Goal: Task Accomplishment & Management: Complete application form

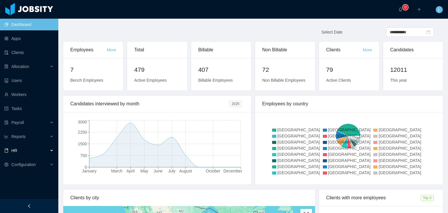
click at [36, 152] on div "HR" at bounding box center [29, 151] width 58 height 12
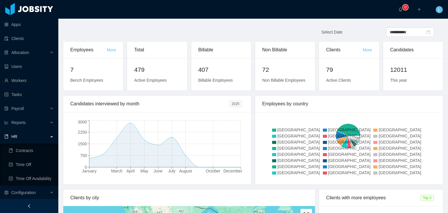
scroll to position [15, 0]
click at [37, 165] on link "Time Off" at bounding box center [31, 164] width 45 height 12
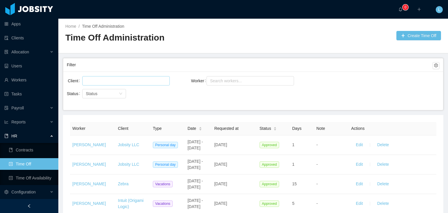
click at [117, 78] on div at bounding box center [125, 80] width 82 height 9
click at [259, 83] on div "Search workers..." at bounding box center [247, 81] width 75 height 6
type input "*******"
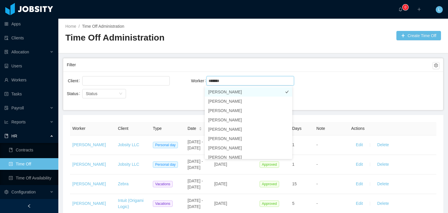
click at [266, 90] on li "[PERSON_NAME]" at bounding box center [249, 91] width 88 height 9
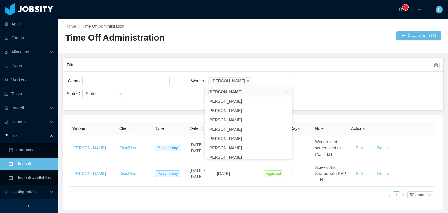
click at [344, 58] on div "Filter" at bounding box center [253, 64] width 373 height 13
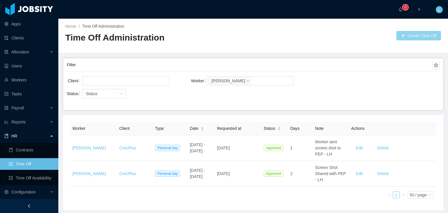
click at [413, 33] on button "Create Time Off" at bounding box center [418, 35] width 45 height 9
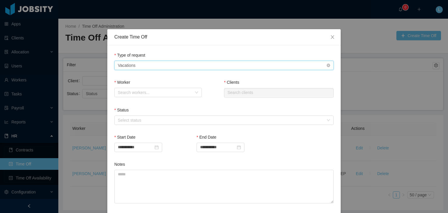
click at [194, 64] on div "Type of Request Vacations" at bounding box center [222, 65] width 209 height 9
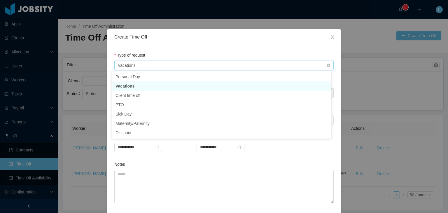
click at [194, 64] on div "Type of Request Vacations" at bounding box center [222, 65] width 209 height 9
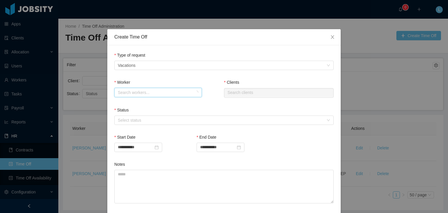
click at [176, 96] on div "Search workers..." at bounding box center [156, 92] width 77 height 9
type input "****"
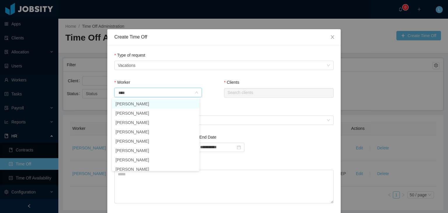
click at [173, 102] on li "[PERSON_NAME]" at bounding box center [156, 103] width 88 height 9
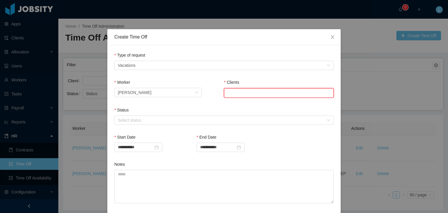
click at [272, 94] on input "text" at bounding box center [279, 92] width 110 height 9
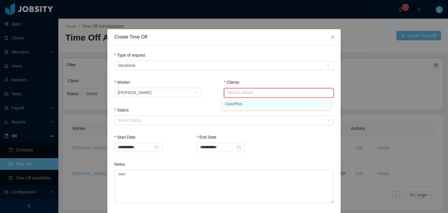
click at [269, 103] on li "CivicPlus" at bounding box center [277, 103] width 110 height 9
type input "*********"
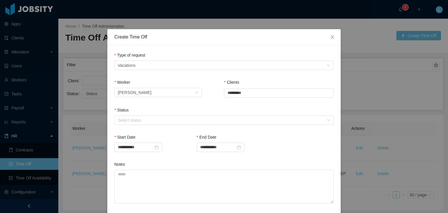
click at [260, 110] on div "Status" at bounding box center [223, 111] width 219 height 8
click at [249, 123] on div "Select status" at bounding box center [222, 120] width 209 height 9
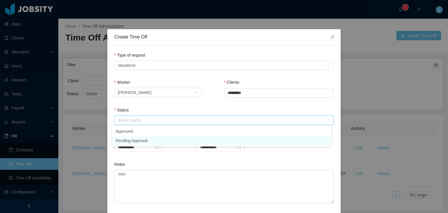
click at [245, 143] on li "Pending Approval" at bounding box center [221, 140] width 219 height 9
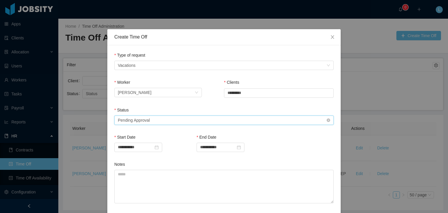
click at [239, 124] on div "Select status Pending Approval" at bounding box center [222, 120] width 209 height 9
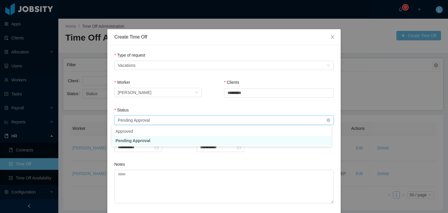
click at [239, 124] on div "Select status Pending Approval" at bounding box center [222, 120] width 209 height 9
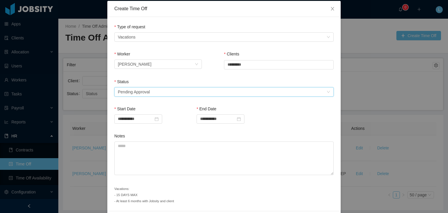
scroll to position [29, 0]
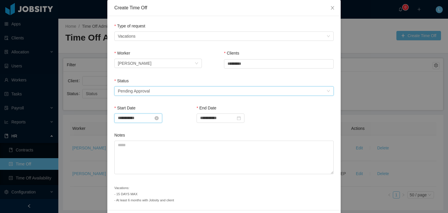
click at [141, 115] on input "**********" at bounding box center [138, 117] width 48 height 9
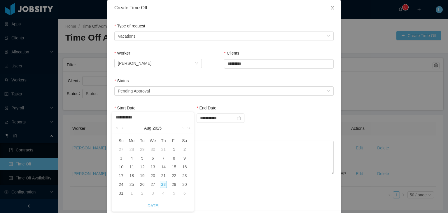
click at [183, 127] on link at bounding box center [182, 128] width 5 height 12
click at [173, 158] on div "12" at bounding box center [174, 158] width 7 height 7
type input "**********"
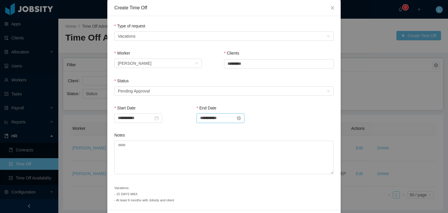
click at [215, 119] on input "**********" at bounding box center [221, 117] width 48 height 9
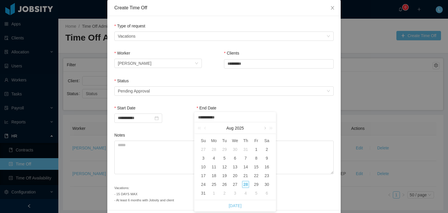
click at [262, 126] on link at bounding box center [264, 128] width 5 height 12
click at [257, 156] on div "12" at bounding box center [256, 158] width 7 height 7
type input "**********"
click at [271, 132] on div "Notes" at bounding box center [223, 136] width 219 height 8
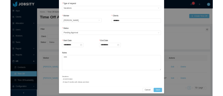
scroll to position [48, 0]
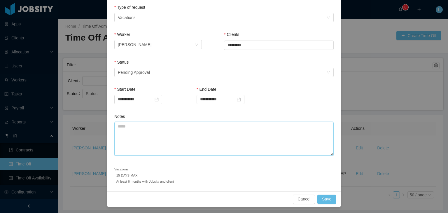
click at [279, 133] on textarea "Notes" at bounding box center [223, 139] width 219 height 34
click at [232, 137] on textarea "Notes" at bounding box center [223, 139] width 219 height 34
click at [133, 133] on textarea "Notes" at bounding box center [223, 139] width 219 height 34
type textarea "**********"
click at [322, 200] on button "Save" at bounding box center [326, 198] width 19 height 9
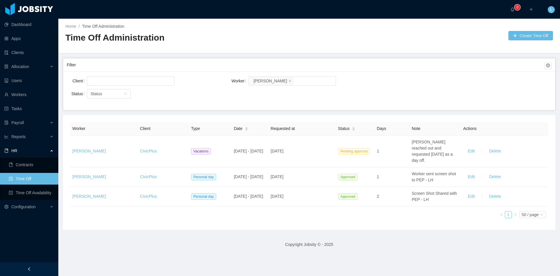
scroll to position [0, 0]
click at [18, 97] on link "Workers" at bounding box center [28, 95] width 49 height 12
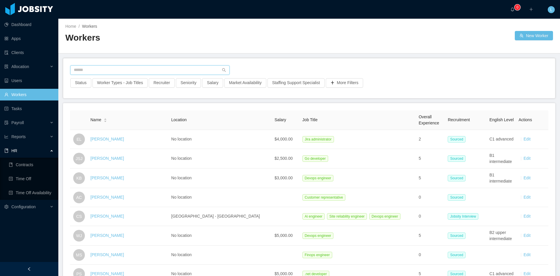
click at [92, 70] on input "text" at bounding box center [149, 69] width 159 height 9
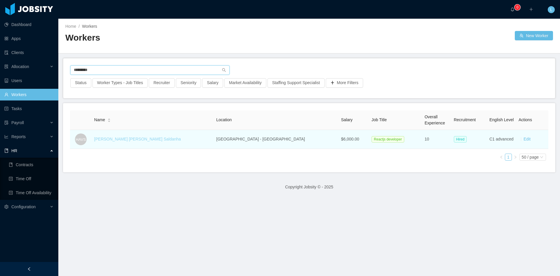
type input "*********"
click at [113, 139] on link "[PERSON_NAME] [PERSON_NAME] Saldanha" at bounding box center [137, 139] width 87 height 5
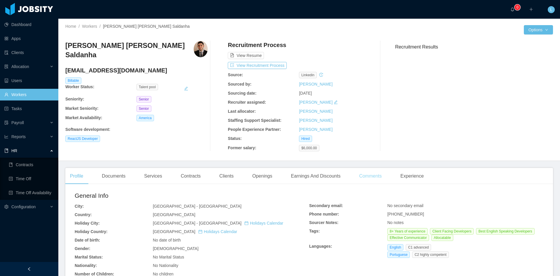
click at [357, 174] on div "Comments" at bounding box center [370, 176] width 32 height 16
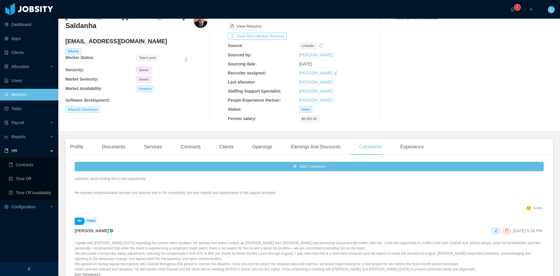
scroll to position [58, 0]
click at [410, 148] on div "Experience" at bounding box center [412, 147] width 33 height 16
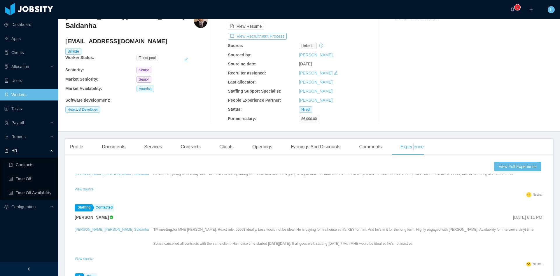
scroll to position [29, 0]
